Goal: Navigation & Orientation: Find specific page/section

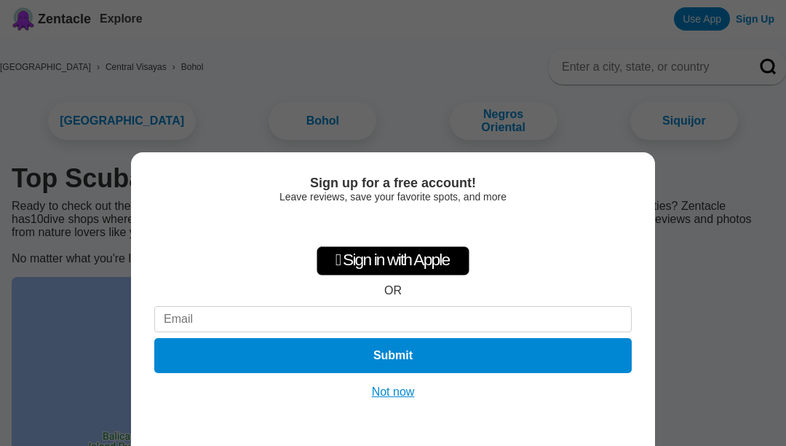
click at [405, 395] on button "Not now" at bounding box center [394, 391] width 52 height 15
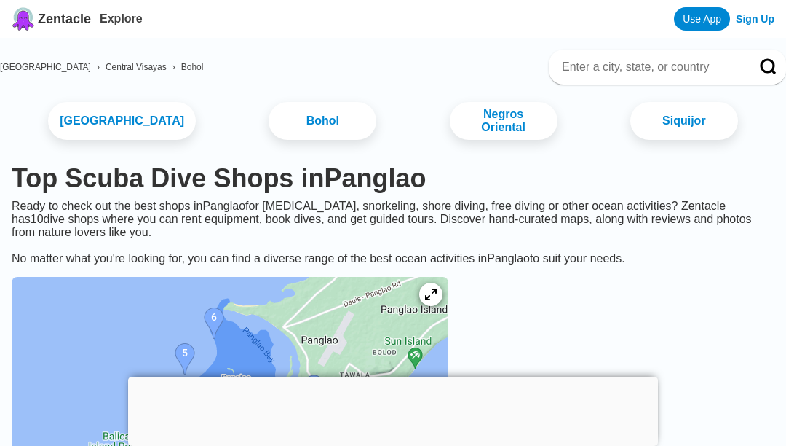
click at [283, 126] on link "Bohol" at bounding box center [323, 121] width 108 height 38
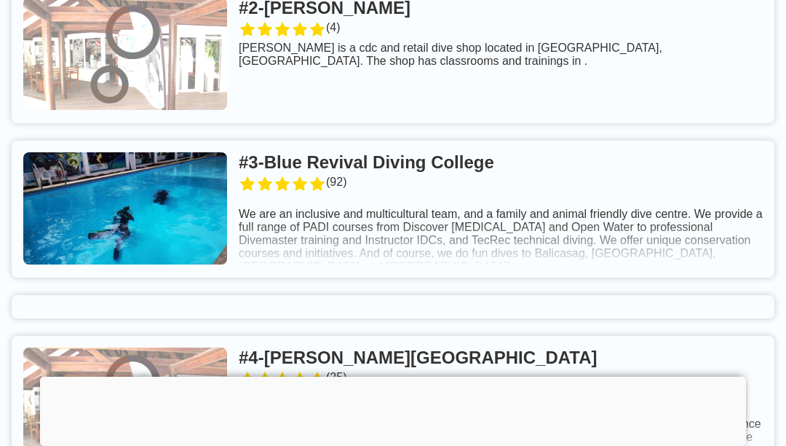
scroll to position [795, 0]
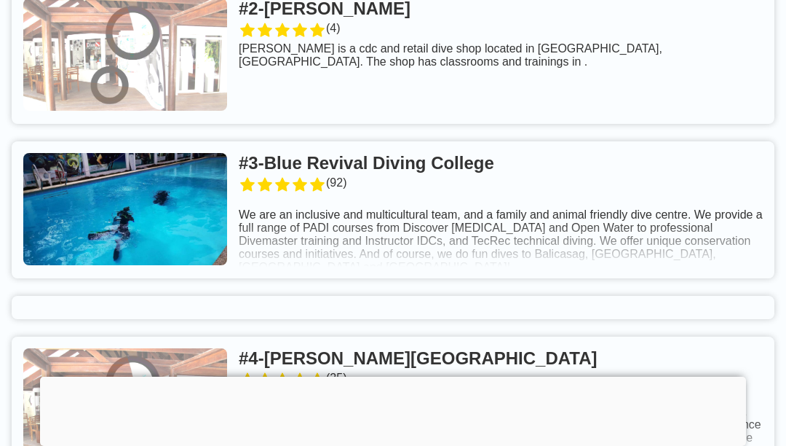
click at [425, 185] on link at bounding box center [393, 209] width 763 height 137
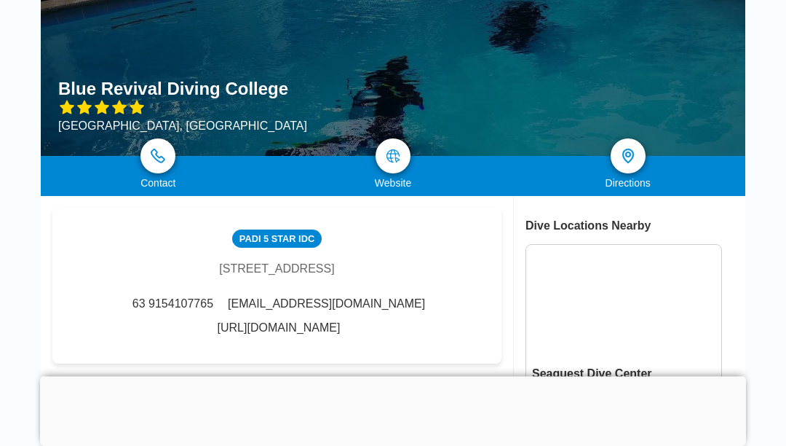
scroll to position [114, 0]
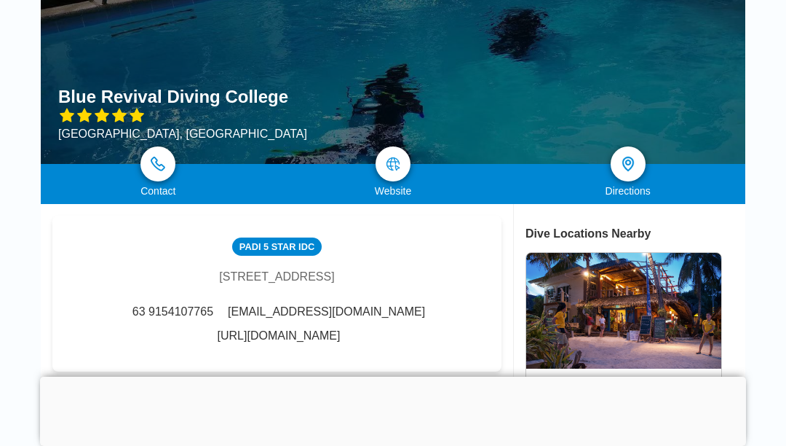
click at [400, 161] on img at bounding box center [393, 164] width 15 height 15
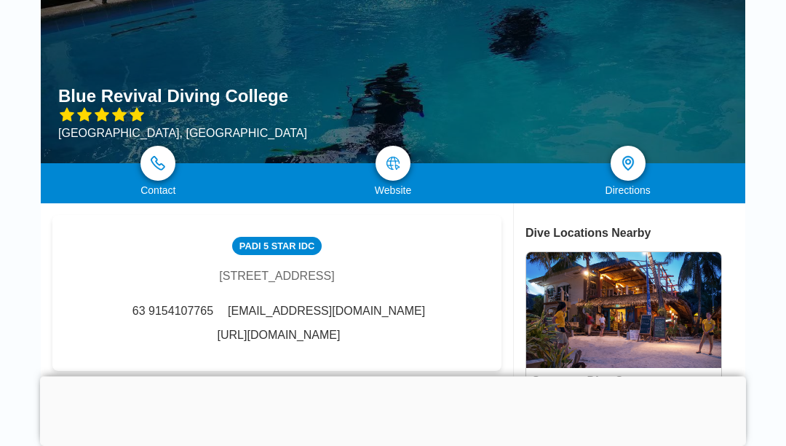
scroll to position [115, 0]
click at [332, 342] on link "http://bluerevivaldiving.com/" at bounding box center [279, 334] width 123 height 13
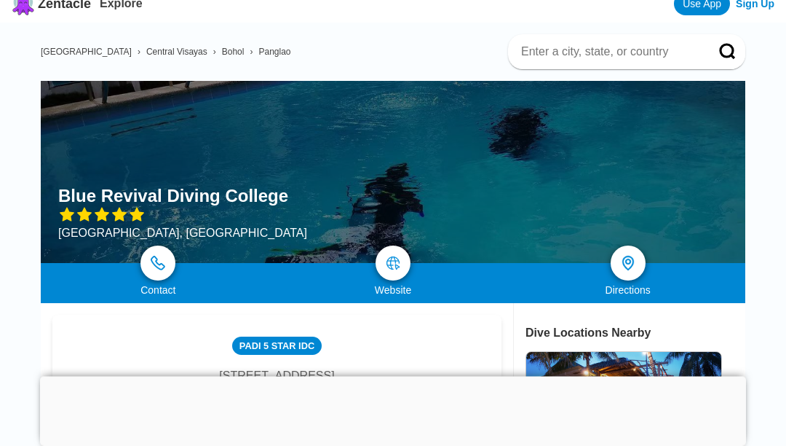
scroll to position [0, 0]
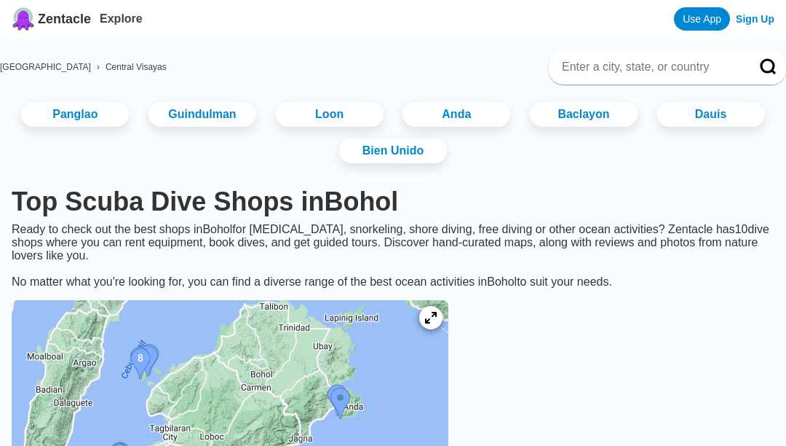
scroll to position [842, 0]
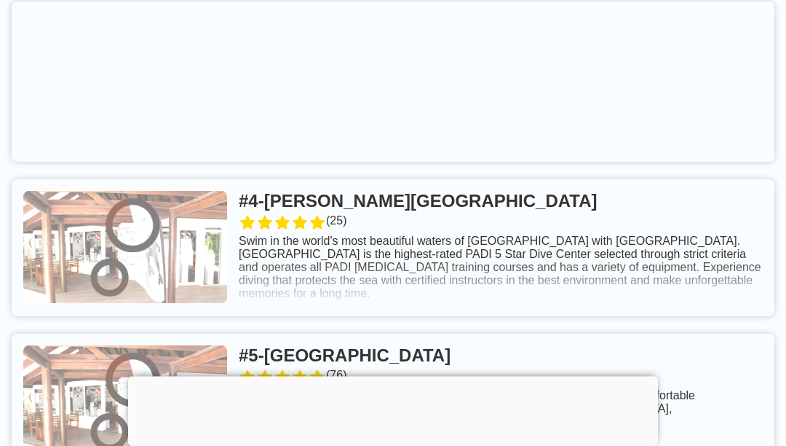
scroll to position [1067, 0]
click at [347, 219] on link at bounding box center [393, 246] width 763 height 137
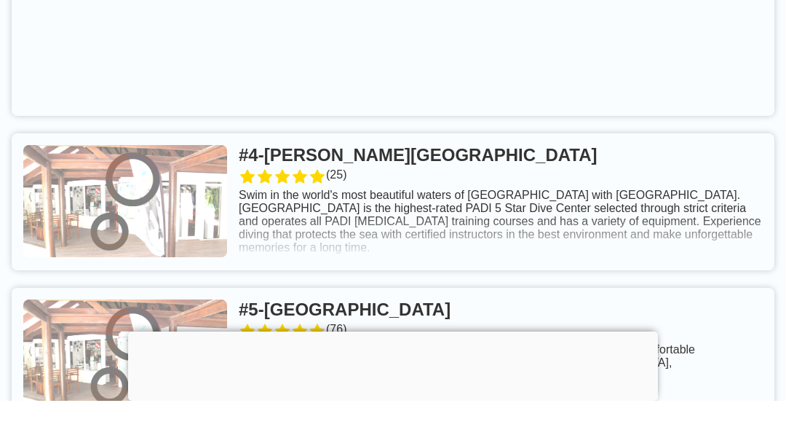
scroll to position [1113, 0]
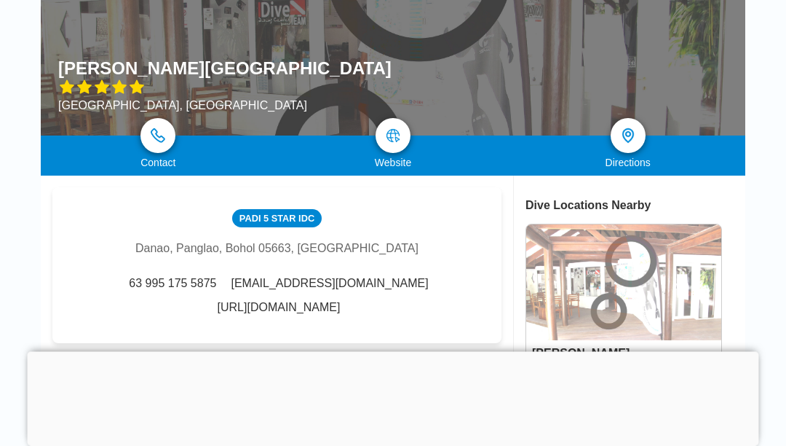
scroll to position [143, 0]
click at [392, 140] on img at bounding box center [393, 135] width 15 height 15
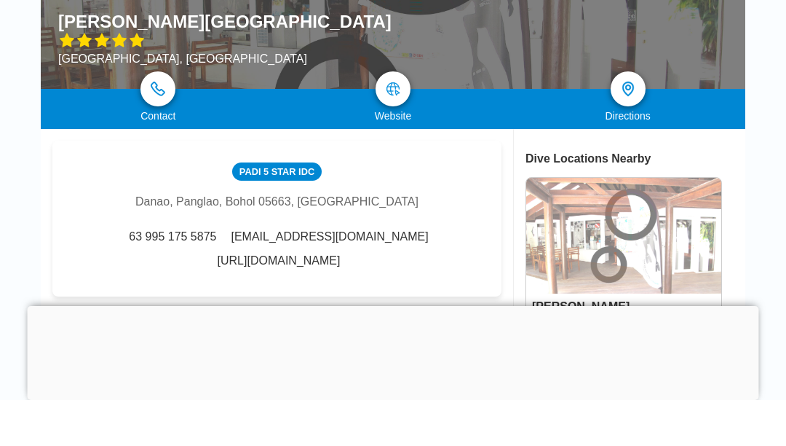
scroll to position [189, 0]
